Goal: Task Accomplishment & Management: Use online tool/utility

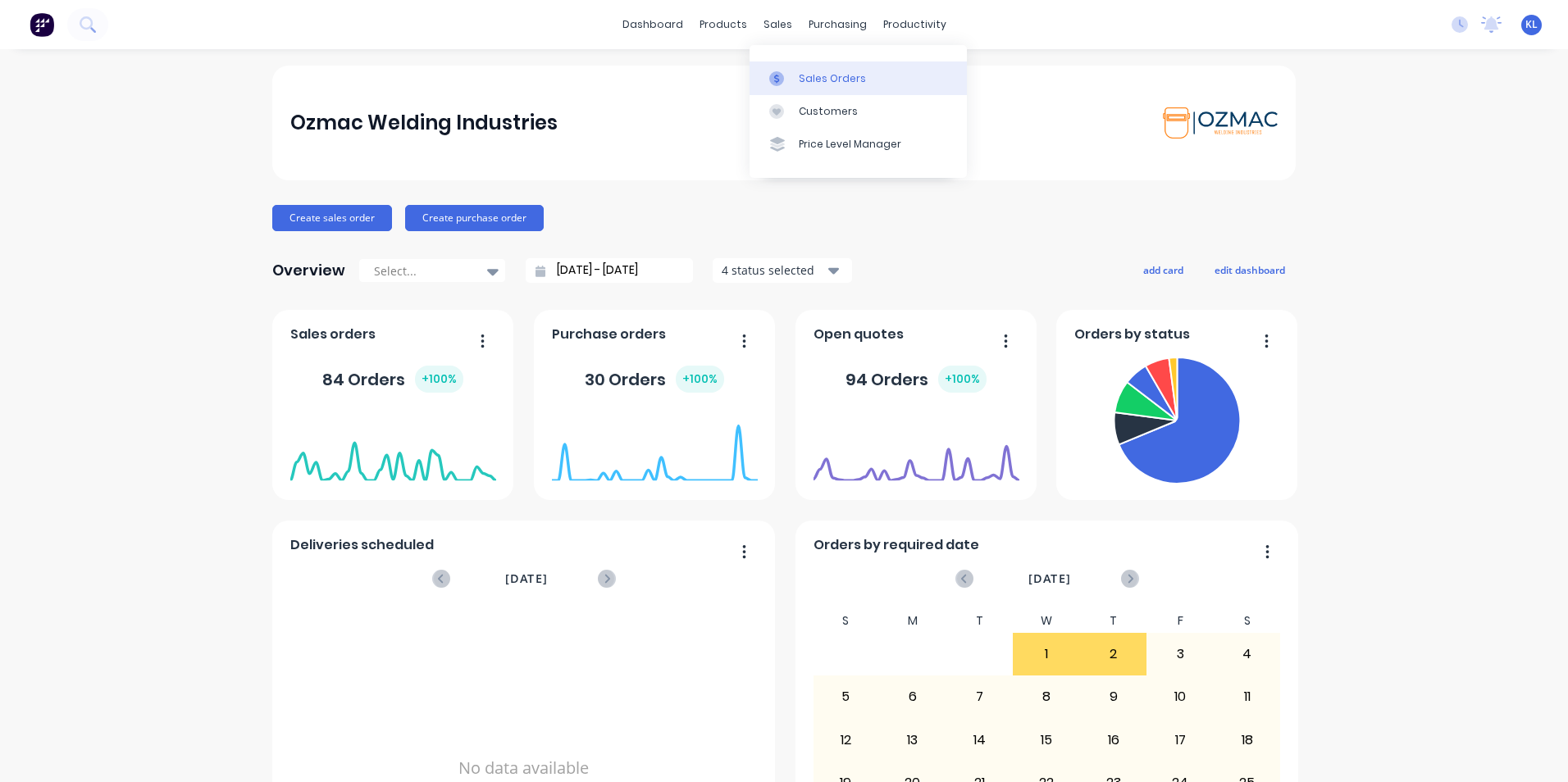
click at [843, 82] on div "Sales Orders" at bounding box center [832, 79] width 67 height 15
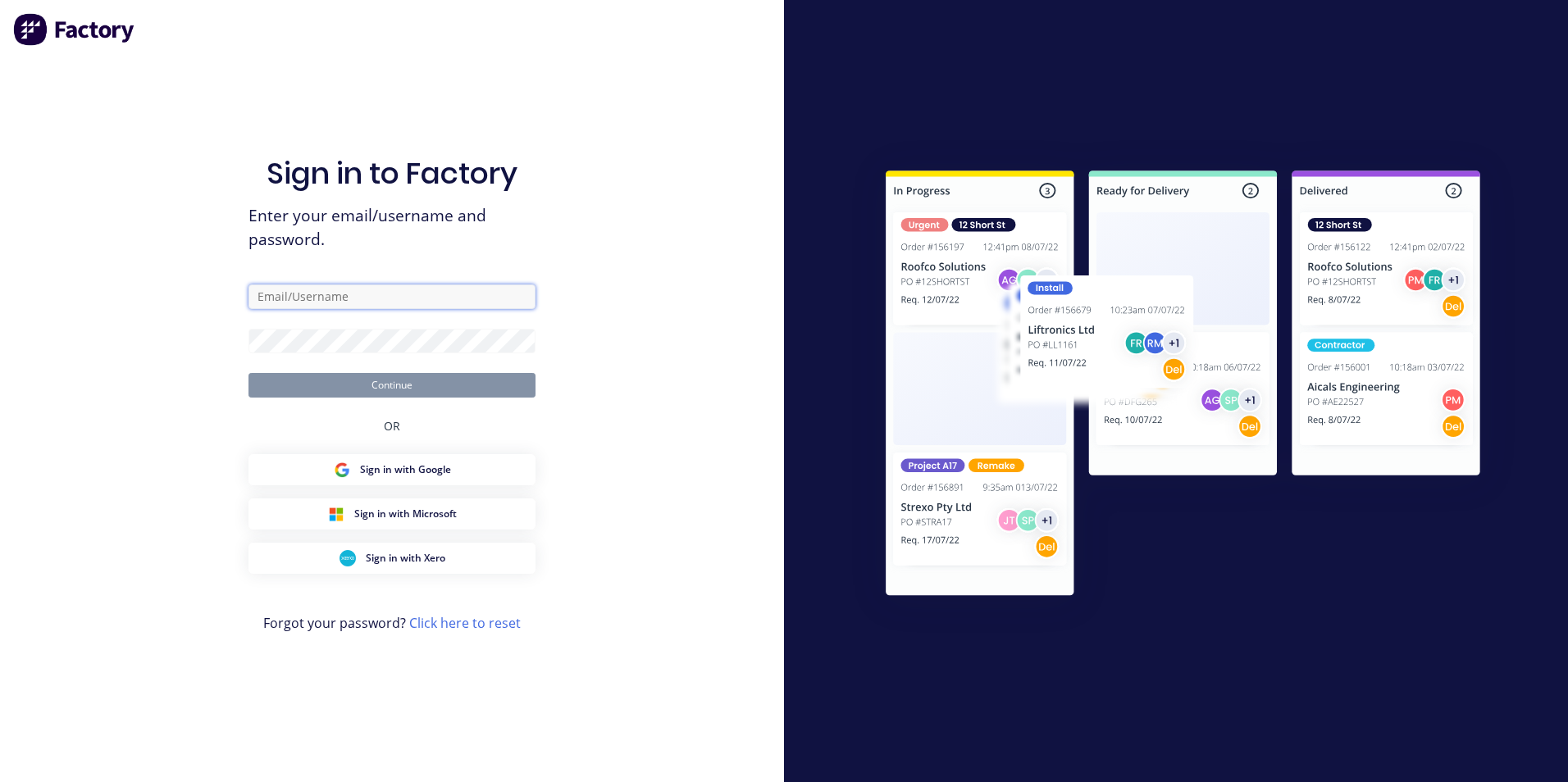
type input "[EMAIL_ADDRESS][DOMAIN_NAME]"
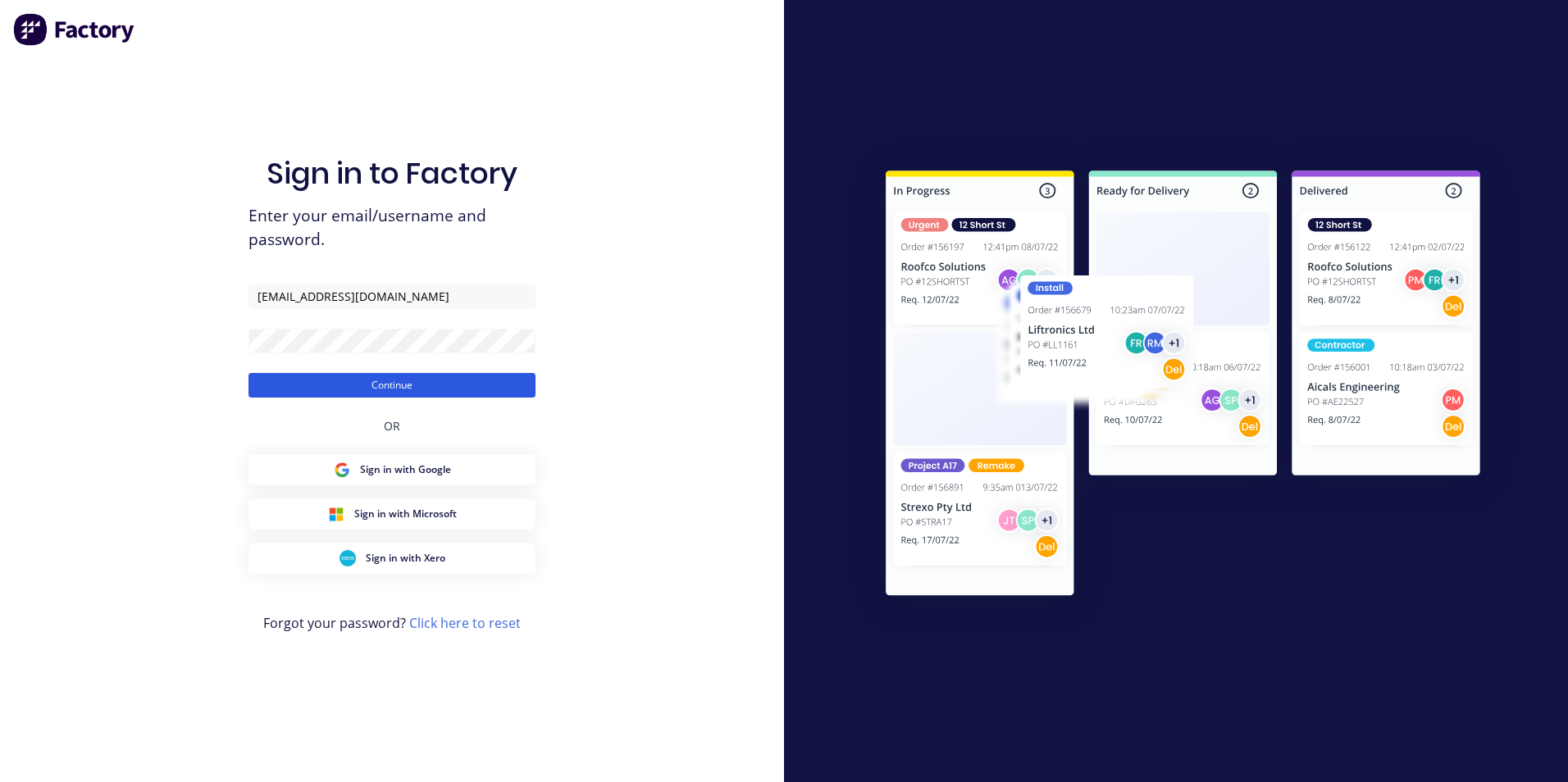
click at [380, 386] on button "Continue" at bounding box center [392, 385] width 287 height 25
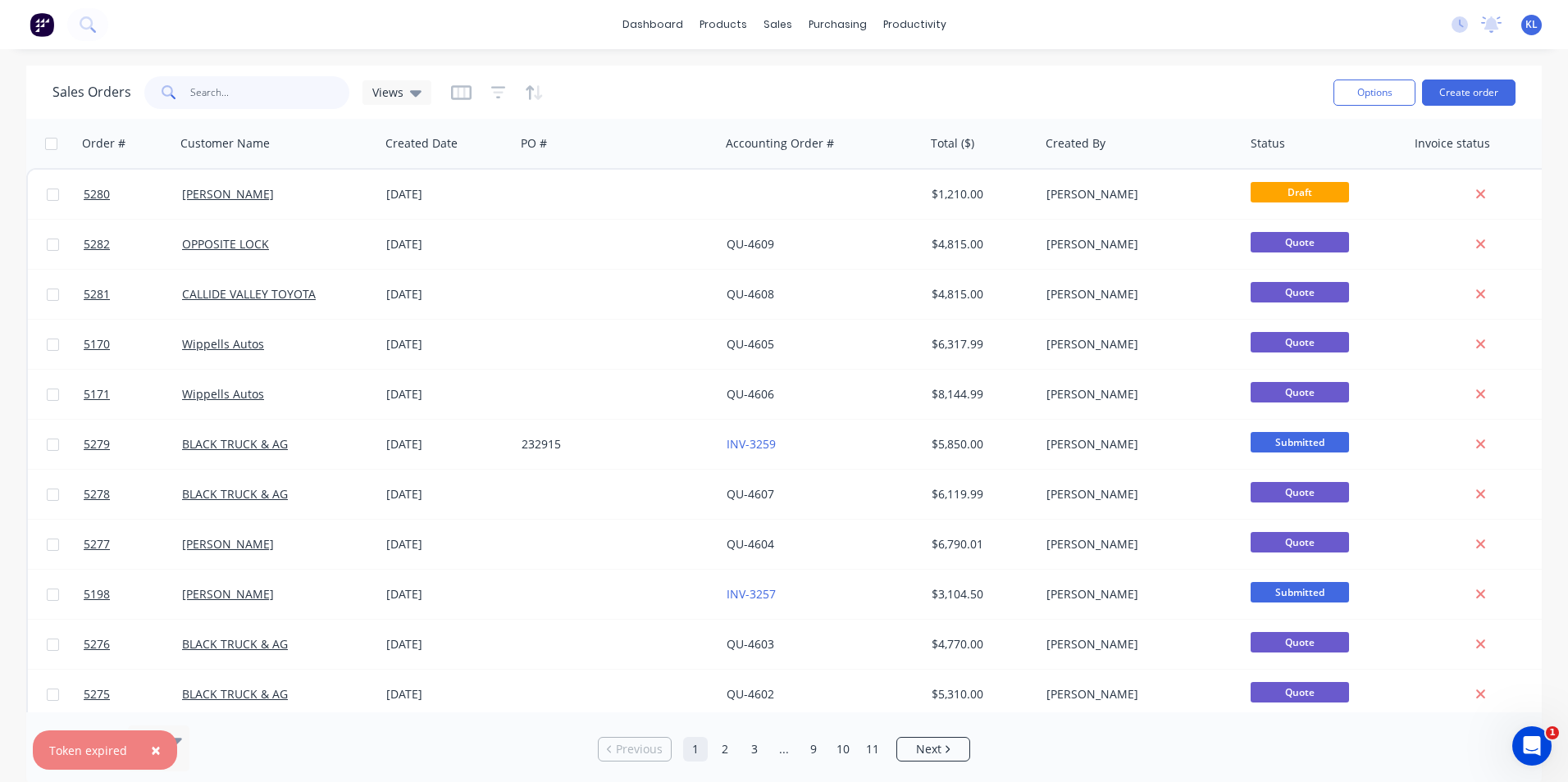
click at [292, 87] on input "text" at bounding box center [270, 93] width 160 height 33
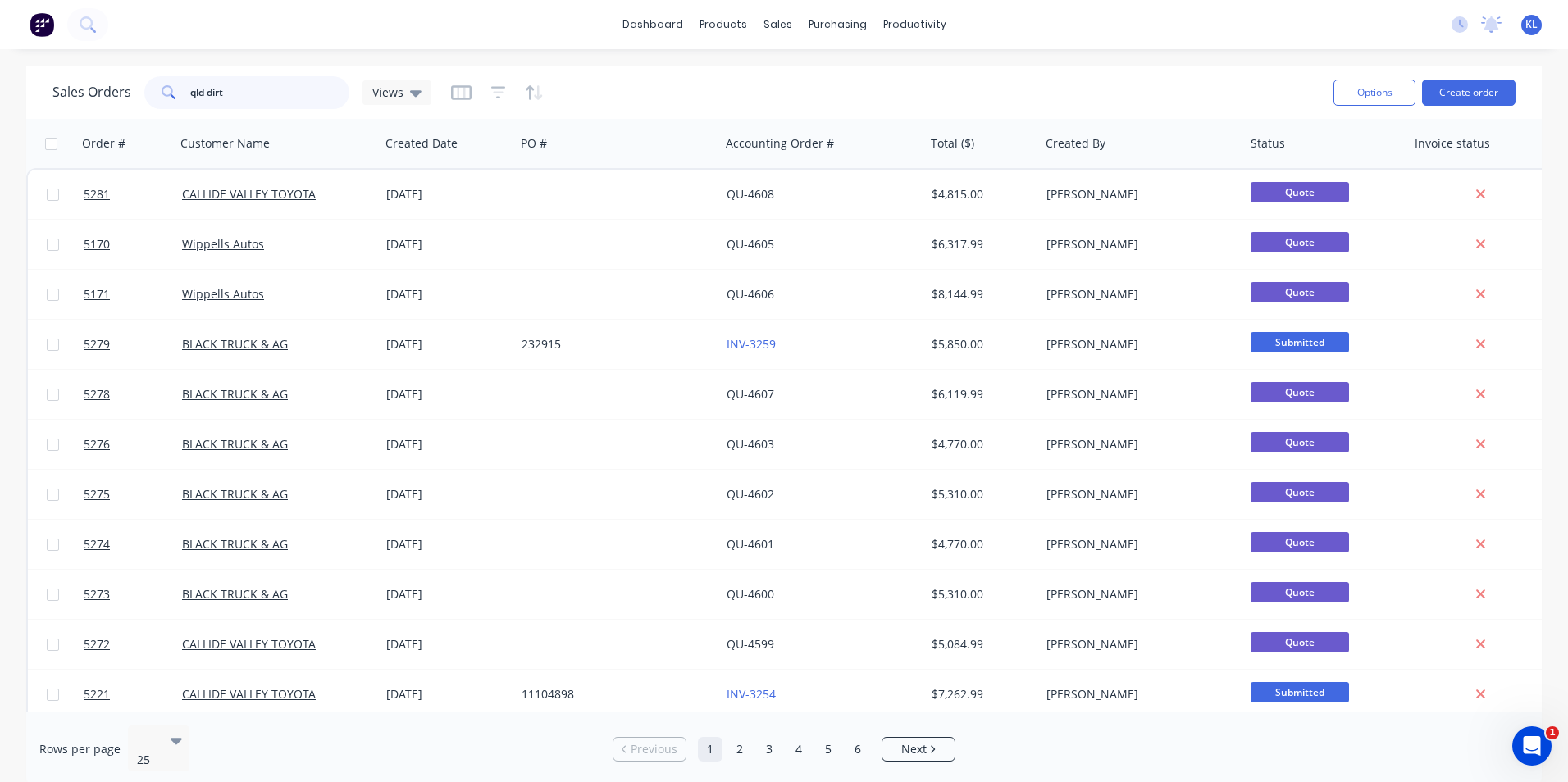
type input "qld dirt"
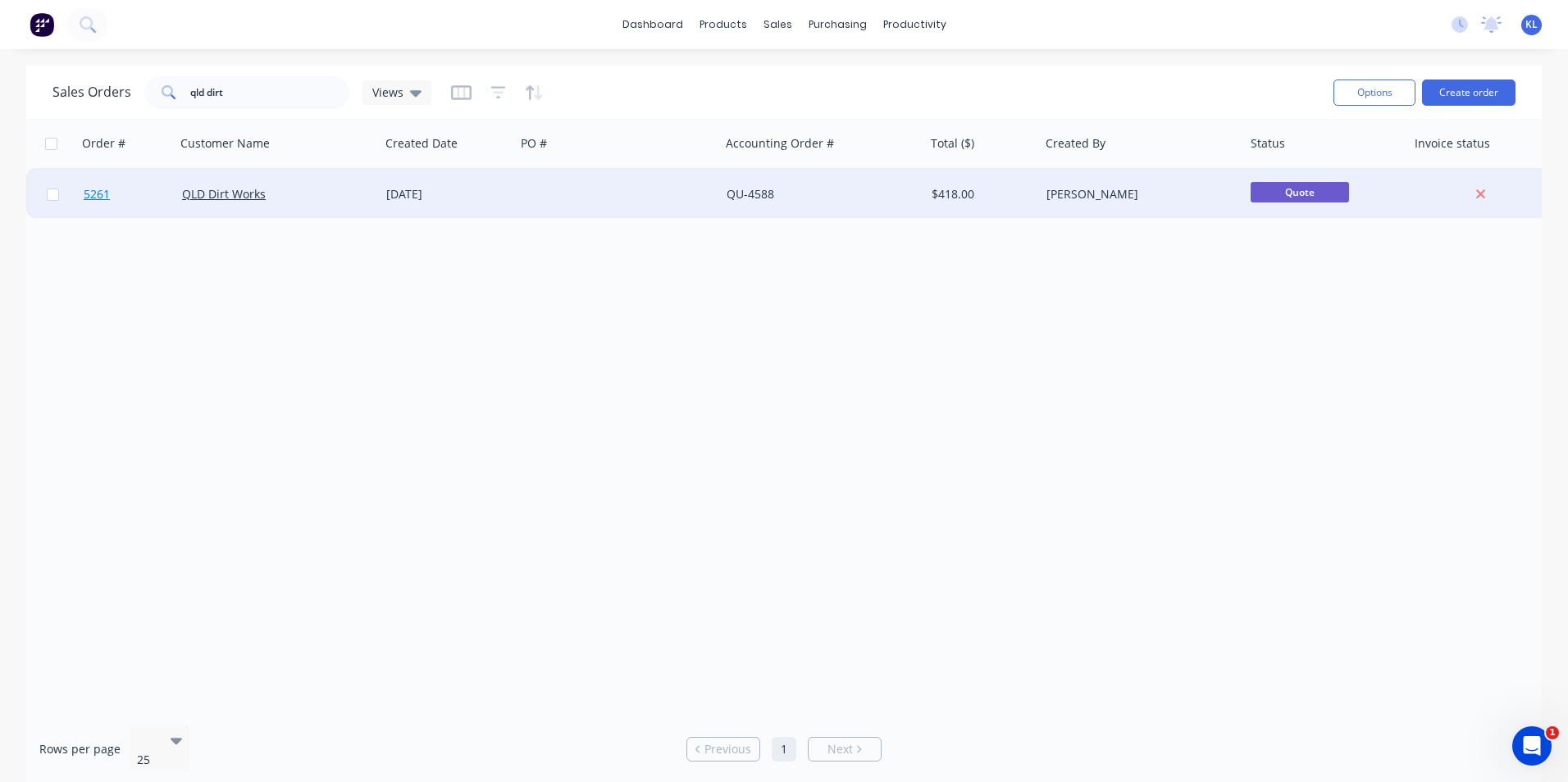
click at [92, 193] on span "5261" at bounding box center [97, 195] width 27 height 17
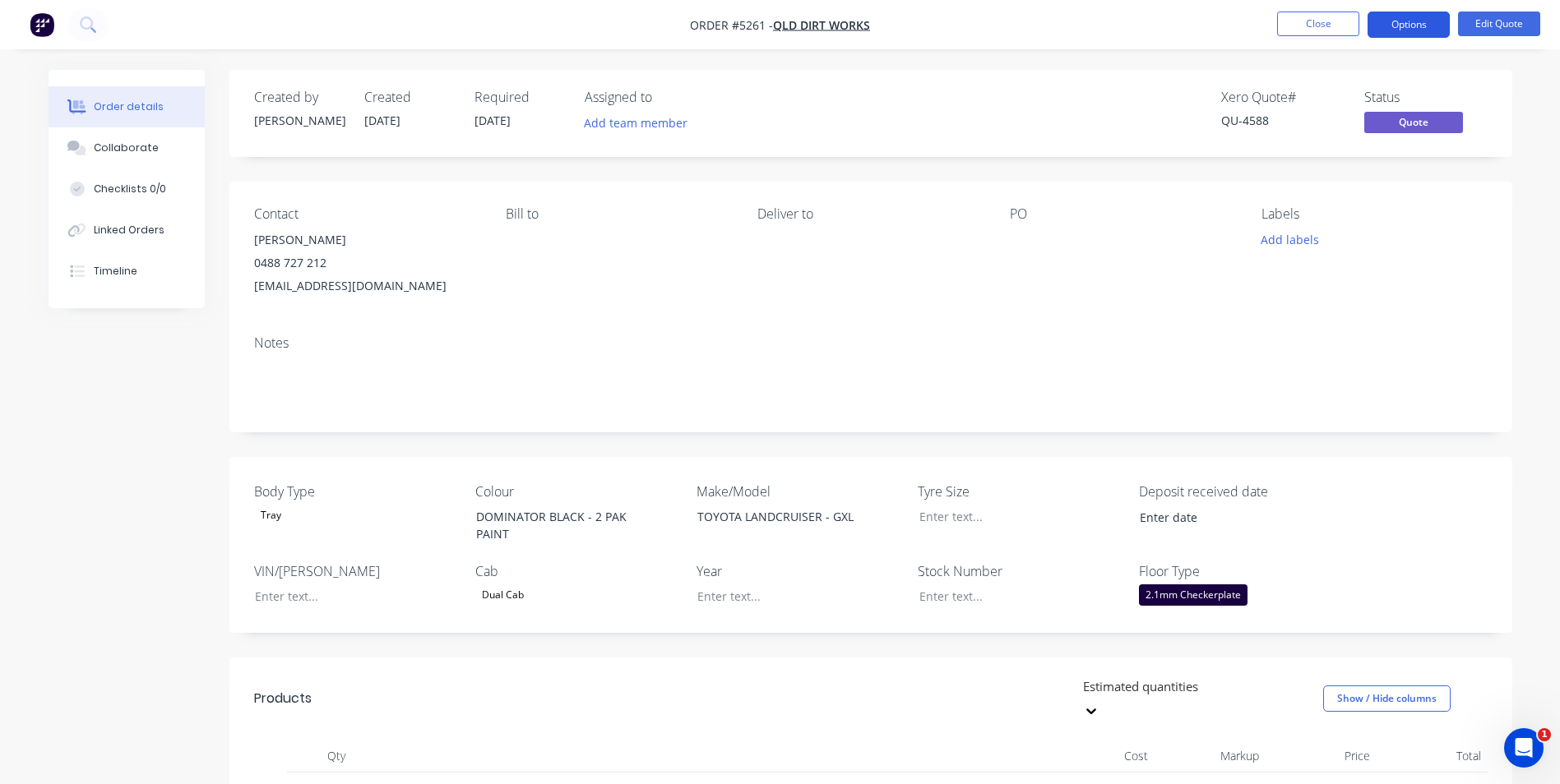
click at [1420, 18] on button "Options" at bounding box center [1408, 24] width 82 height 27
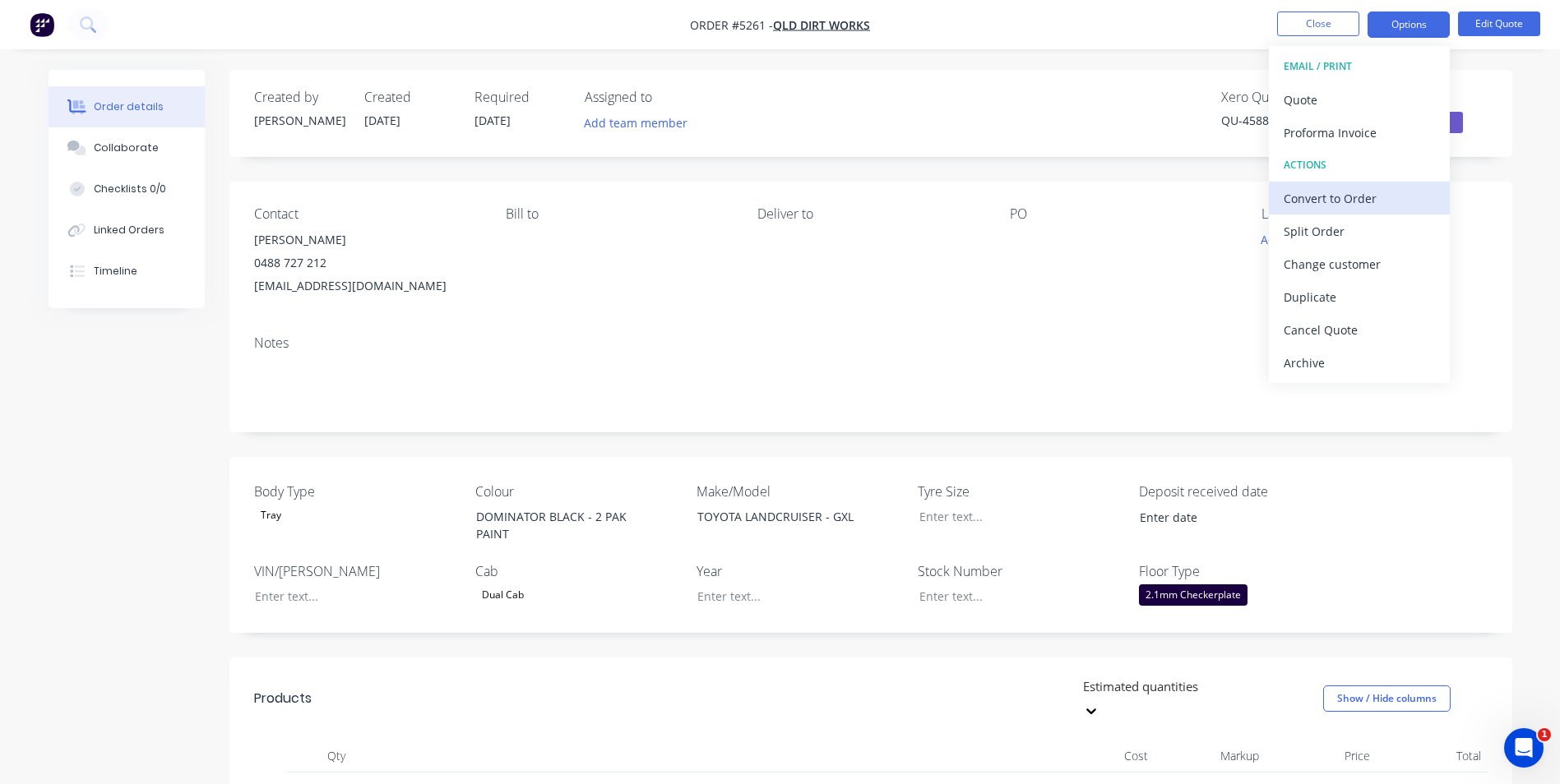
click at [1363, 194] on div "Convert to Order" at bounding box center [1359, 199] width 151 height 24
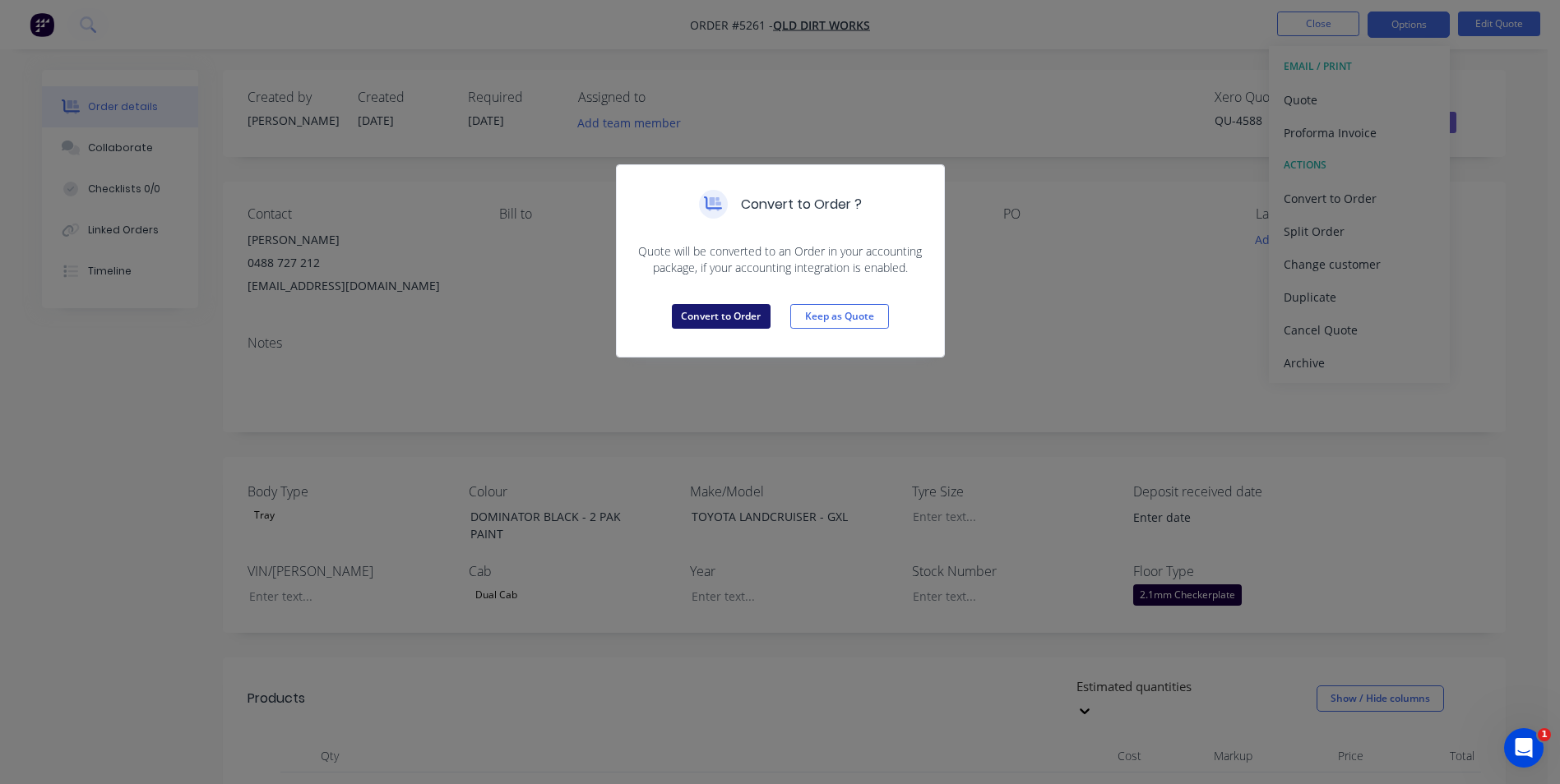
click at [736, 316] on button "Convert to Order" at bounding box center [721, 316] width 99 height 25
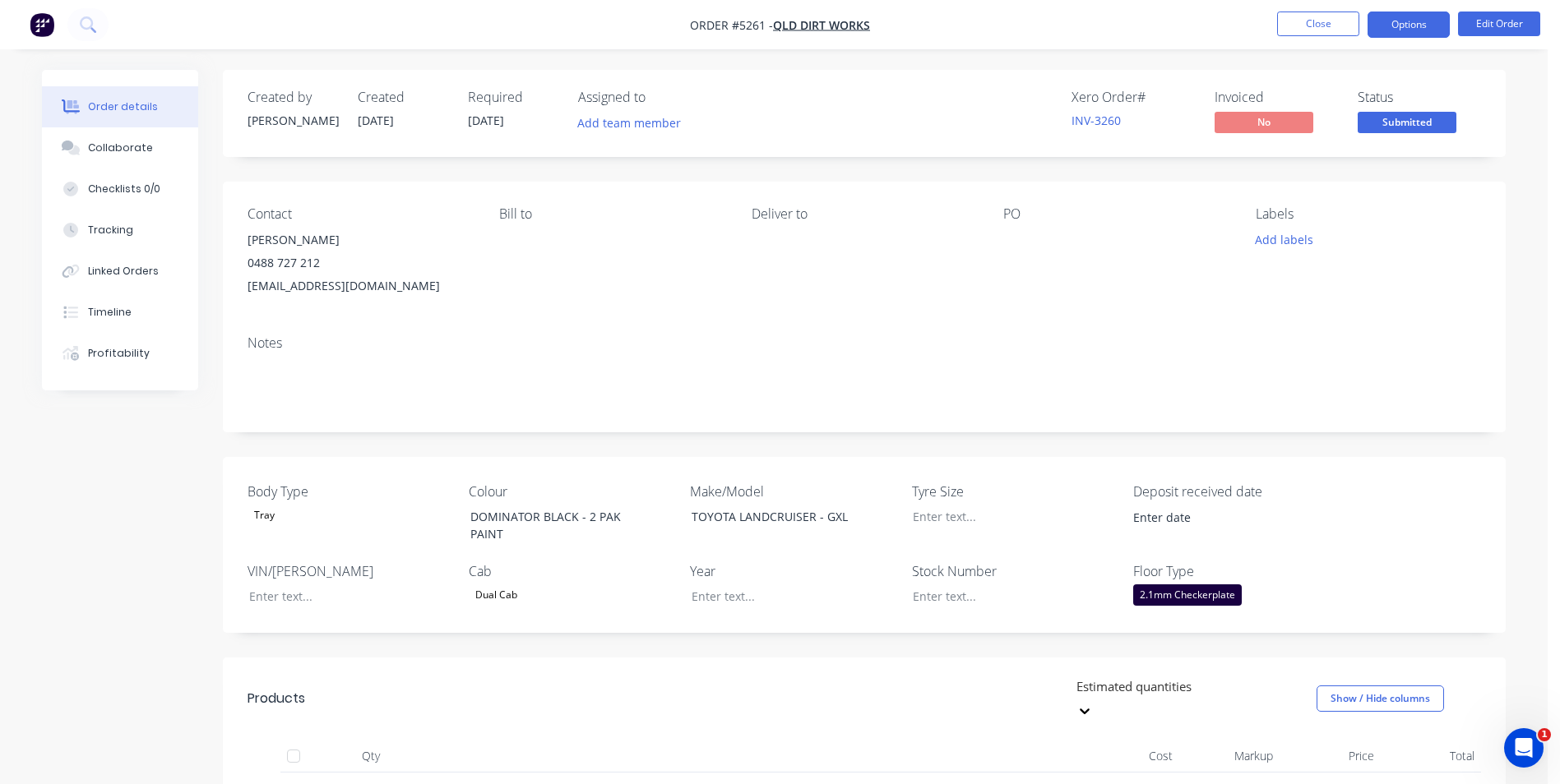
click at [1399, 29] on button "Options" at bounding box center [1408, 24] width 82 height 27
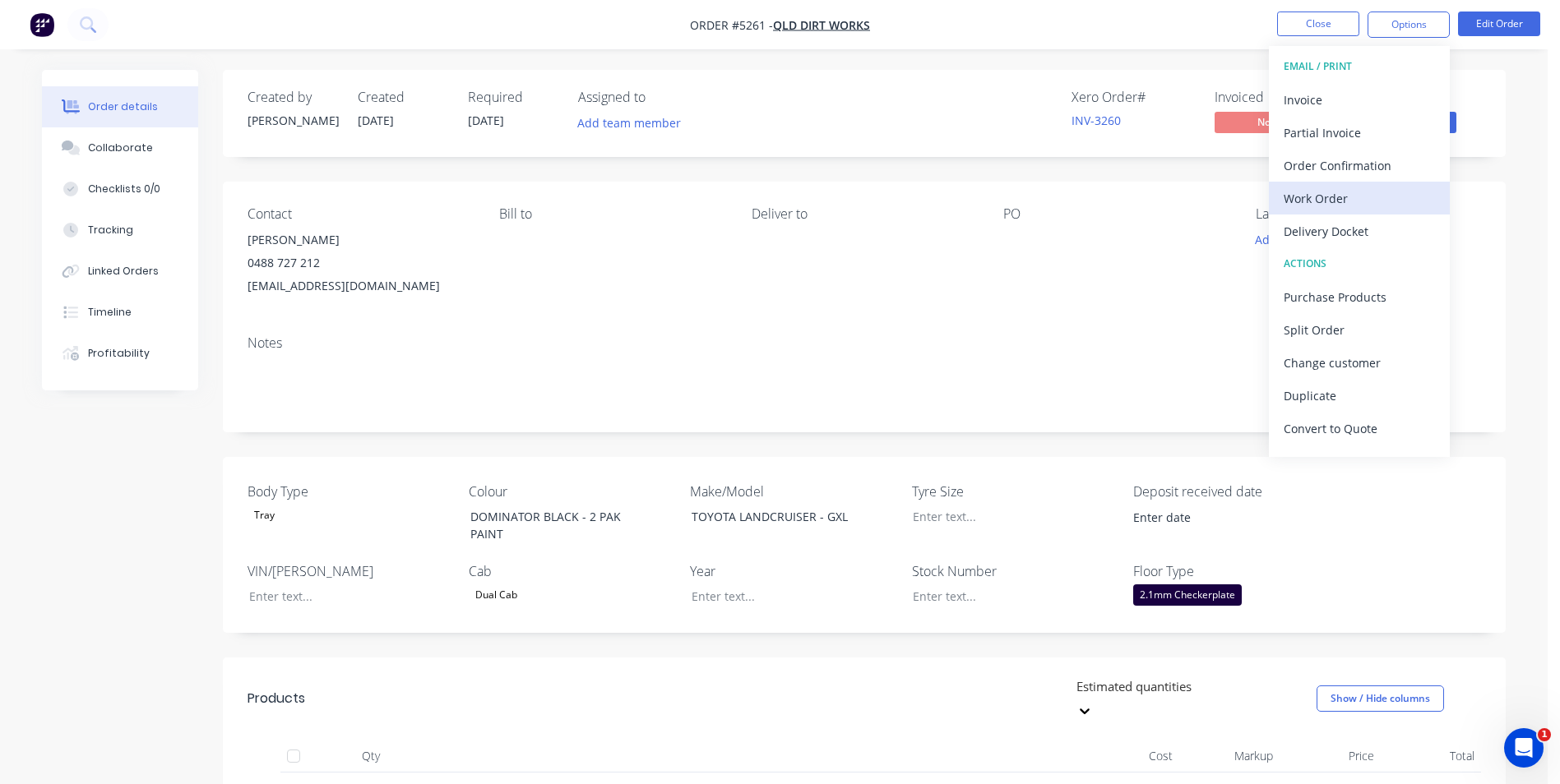
click at [1311, 195] on div "Work Order" at bounding box center [1359, 199] width 151 height 24
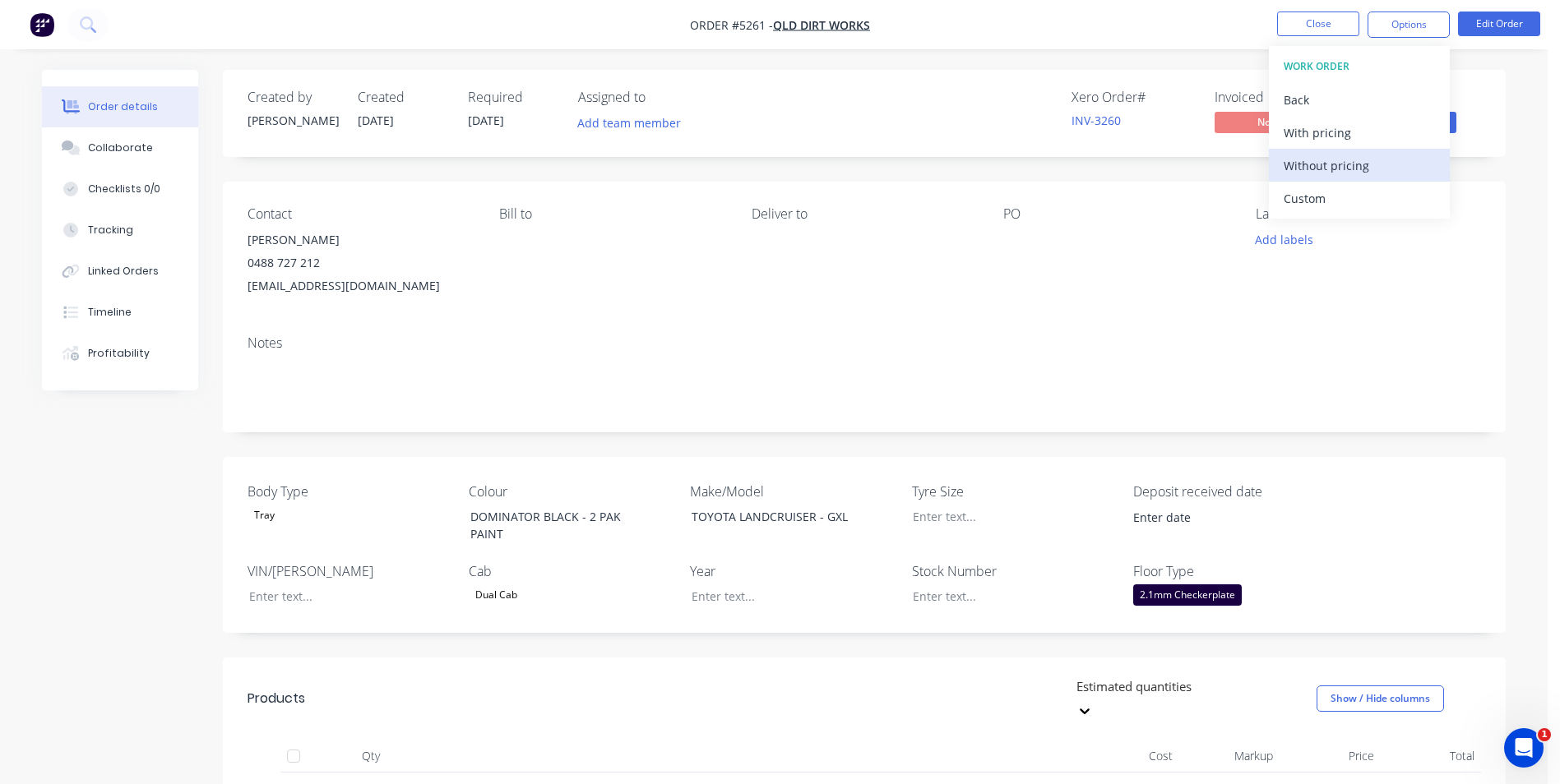
click at [1331, 167] on div "Without pricing" at bounding box center [1359, 166] width 151 height 24
